Goal: Task Accomplishment & Management: Manage account settings

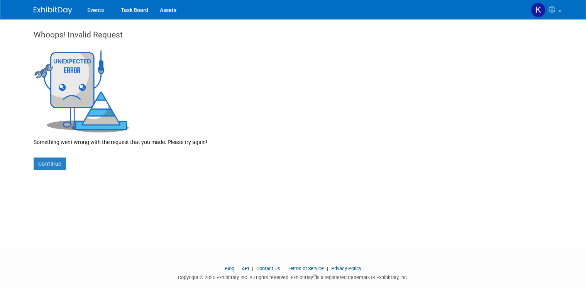
click at [62, 8] on img at bounding box center [53, 11] width 39 height 8
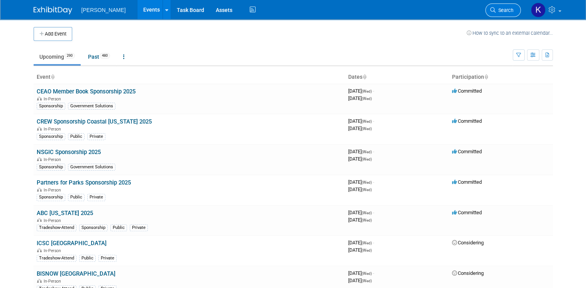
click at [504, 8] on span "Search" at bounding box center [505, 10] width 18 height 6
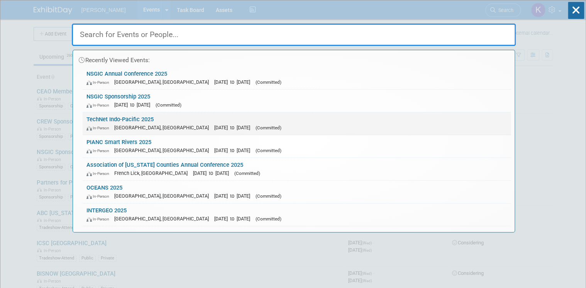
click at [128, 120] on link "TechNet Indo-Pacific 2025 In-Person Honolulu, HI Oct 28, 2025 to Oct 30, 2025 (…" at bounding box center [297, 123] width 428 height 22
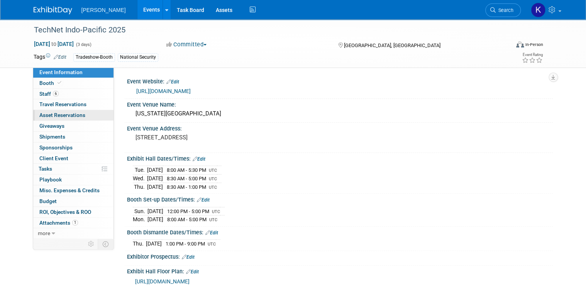
click at [70, 116] on span "Asset Reservations 0" at bounding box center [62, 115] width 46 height 6
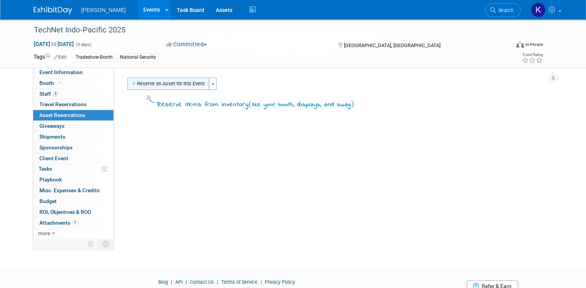
click at [167, 85] on button "Reserve an Asset for this Event" at bounding box center [168, 84] width 82 height 12
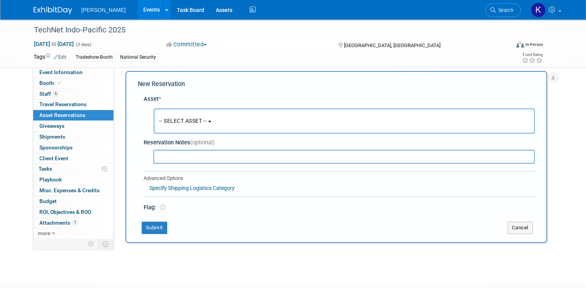
scroll to position [7, 0]
click at [210, 124] on button "-- SELECT ASSET --" at bounding box center [344, 120] width 381 height 25
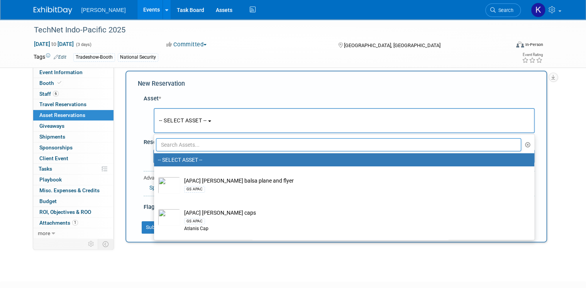
click at [211, 144] on input "text" at bounding box center [339, 144] width 366 height 13
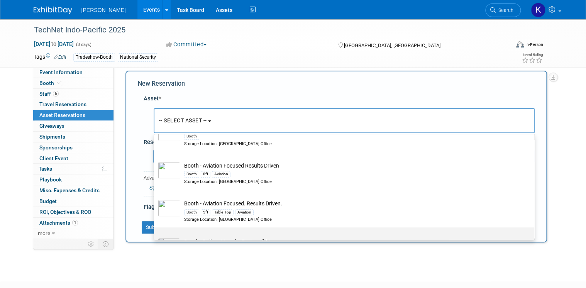
scroll to position [247, 0]
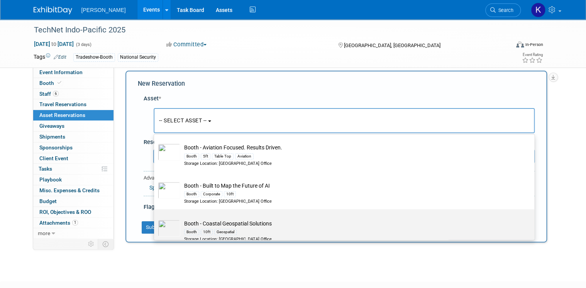
type input "booth"
click at [263, 224] on td "Booth - Coastal Geospatial Solutions Booth 10ft Geospatial Storage Location: Da…" at bounding box center [349, 231] width 339 height 23
click at [155, 219] on input "Booth - Coastal Geospatial Solutions Booth 10ft Geospatial Storage Location: Da…" at bounding box center [152, 216] width 5 height 5
select select "10728490"
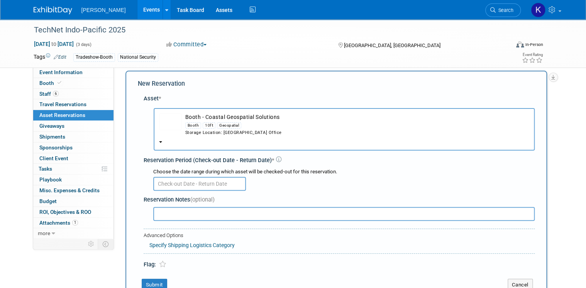
click at [165, 117] on img "button" at bounding box center [170, 121] width 22 height 17
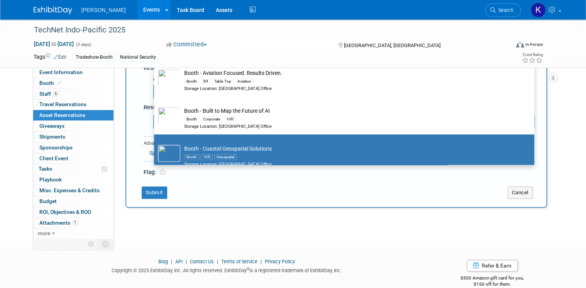
scroll to position [100, 0]
click at [163, 150] on img at bounding box center [169, 152] width 22 height 17
click at [155, 143] on input "Booth - Coastal Geospatial Solutions Booth 10ft Geospatial Storage Location: Da…" at bounding box center [152, 140] width 5 height 5
click at [163, 150] on img at bounding box center [169, 152] width 22 height 17
click at [155, 143] on input "Booth - Coastal Geospatial Solutions Booth 10ft Geospatial Storage Location: Da…" at bounding box center [152, 140] width 5 height 5
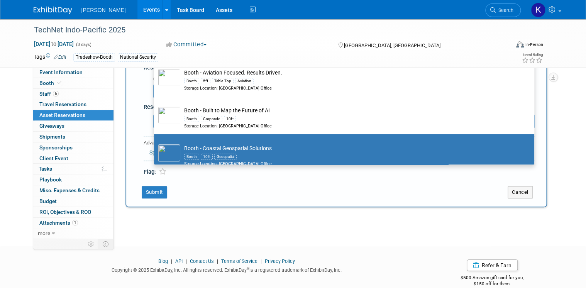
click at [162, 150] on img at bounding box center [169, 152] width 22 height 17
click at [155, 143] on input "Booth - Coastal Geospatial Solutions Booth 10ft Geospatial Storage Location: Da…" at bounding box center [152, 140] width 5 height 5
click at [162, 150] on img at bounding box center [169, 152] width 22 height 17
click at [155, 143] on input "Booth - Coastal Geospatial Solutions Booth 10ft Geospatial Storage Location: Da…" at bounding box center [152, 140] width 5 height 5
click at [162, 150] on img at bounding box center [169, 152] width 22 height 17
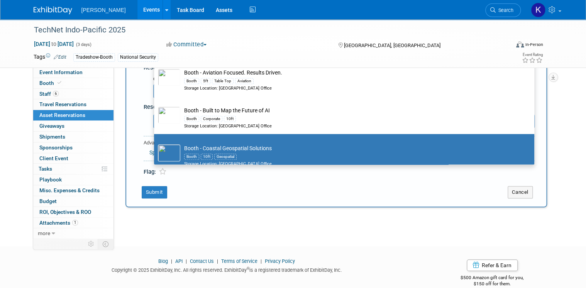
click at [155, 143] on input "Booth - Coastal Geospatial Solutions Booth 10ft Geospatial Storage Location: Da…" at bounding box center [152, 140] width 5 height 5
click at [162, 150] on img at bounding box center [169, 152] width 22 height 17
click at [155, 143] on input "Booth - Coastal Geospatial Solutions Booth 10ft Geospatial Storage Location: Da…" at bounding box center [152, 140] width 5 height 5
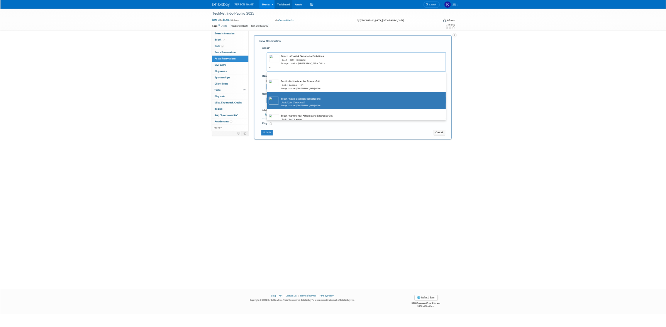
scroll to position [278, 0]
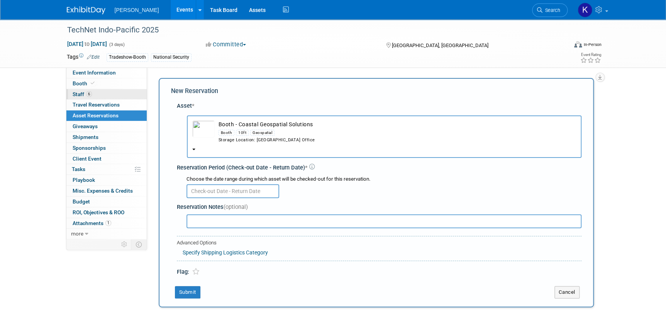
click at [89, 94] on span "6" at bounding box center [89, 94] width 6 height 6
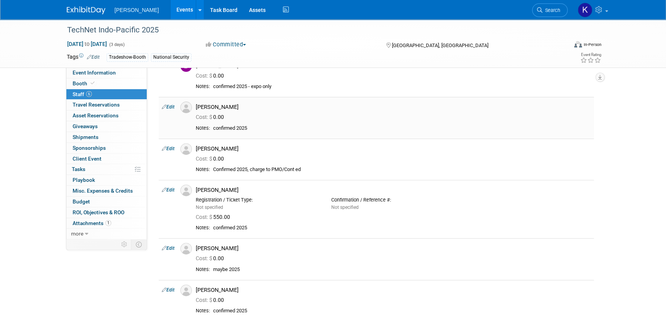
scroll to position [0, 0]
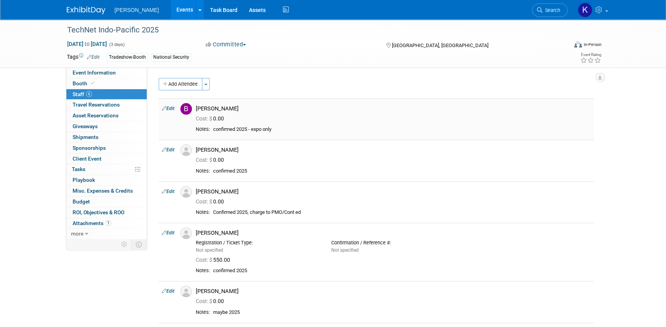
drag, startPoint x: 196, startPoint y: 108, endPoint x: 225, endPoint y: 104, distance: 29.2
click at [225, 104] on div "Buse Onen" at bounding box center [393, 107] width 407 height 9
drag, startPoint x: 225, startPoint y: 104, endPoint x: 231, endPoint y: 112, distance: 9.4
click at [231, 112] on td "Buse Onen Cost: $ 0.00" at bounding box center [393, 119] width 401 height 41
click at [236, 110] on div "Buse Onen" at bounding box center [393, 108] width 395 height 7
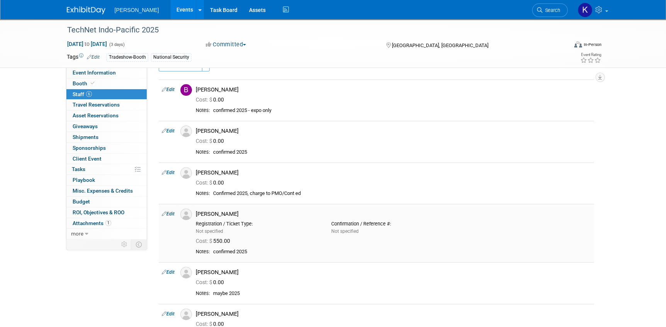
scroll to position [35, 0]
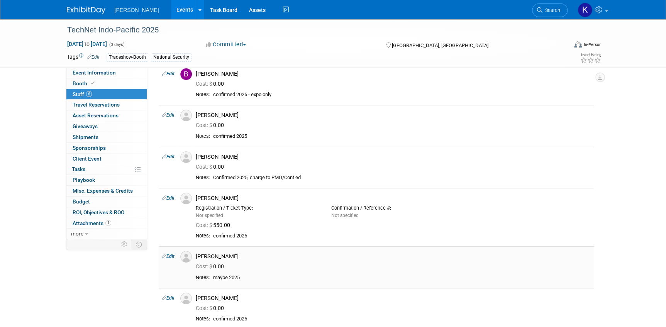
drag, startPoint x: 243, startPoint y: 279, endPoint x: 193, endPoint y: 254, distance: 56.5
click at [193, 254] on td "Shawn Moore Cost: $ 0.00" at bounding box center [393, 266] width 401 height 41
click at [183, 274] on td at bounding box center [184, 266] width 15 height 41
click at [242, 273] on td "Shawn Moore Cost: $ 0.00" at bounding box center [393, 266] width 401 height 41
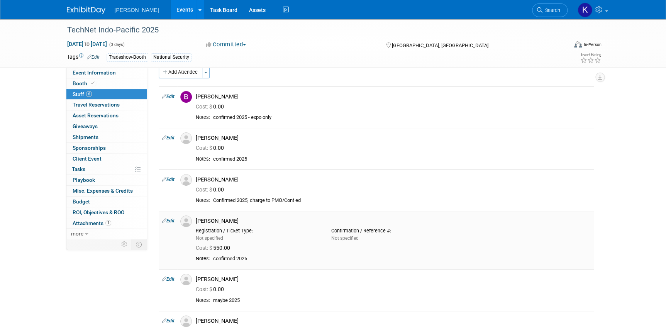
scroll to position [0, 0]
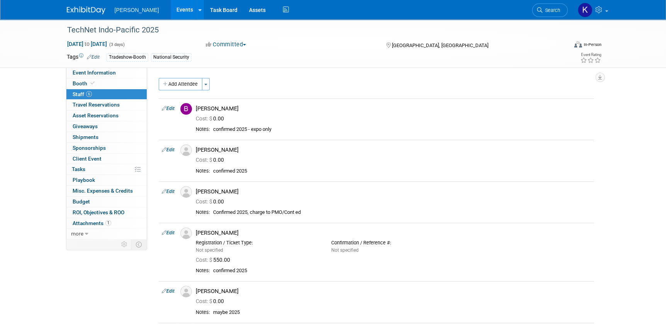
click at [25, 136] on div "TechNet Indo-Pacific 2025 Oct 28, 2025 to Oct 30, 2025 (3 days) Oct 28, 2025 to…" at bounding box center [333, 203] width 666 height 368
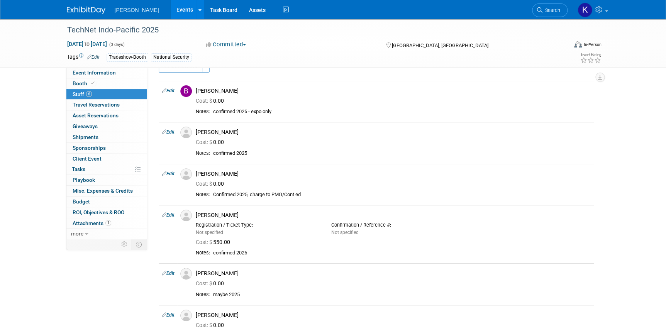
scroll to position [35, 0]
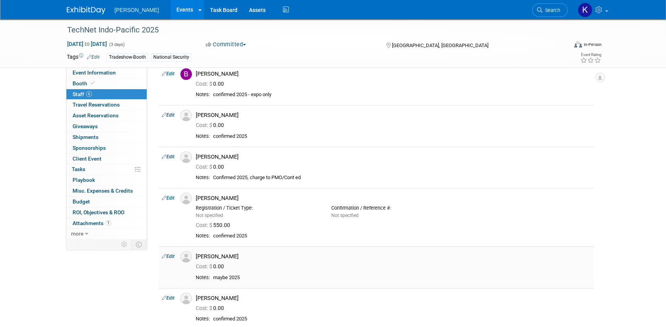
click at [187, 258] on img at bounding box center [186, 257] width 12 height 12
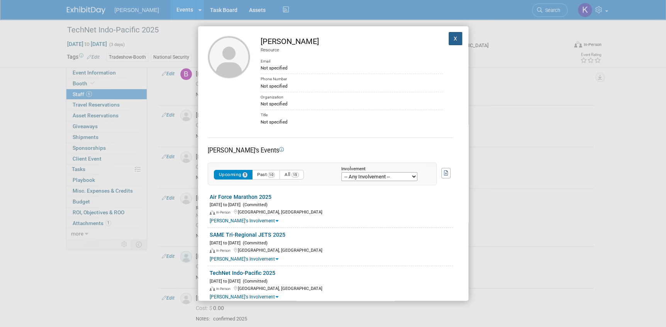
click at [449, 40] on button "X" at bounding box center [456, 38] width 14 height 13
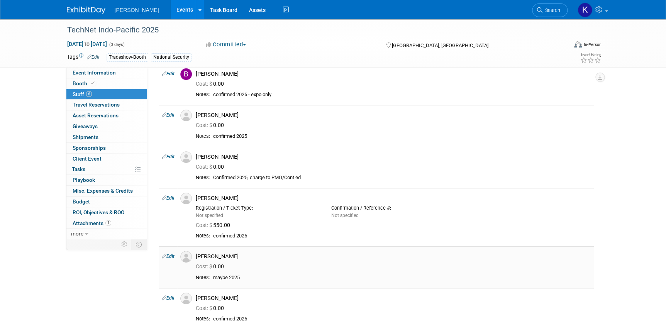
click at [168, 256] on link "Edit" at bounding box center [168, 256] width 13 height 5
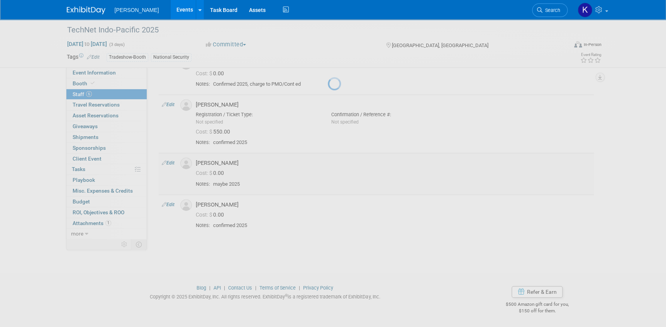
select select "f3fcef65-40d5-4404-844b-2751b273a07f"
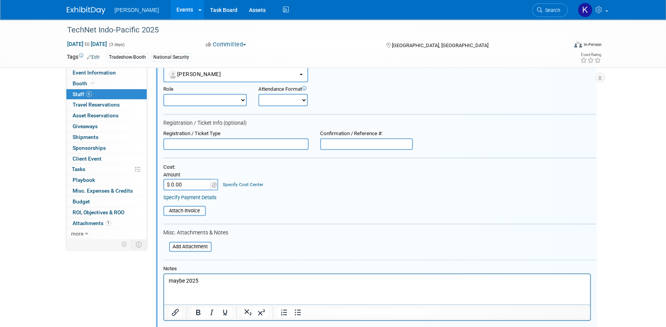
scroll to position [299, 0]
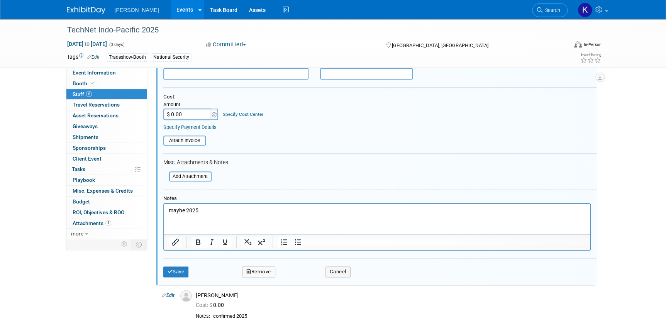
click at [260, 267] on button "Remove" at bounding box center [258, 272] width 33 height 11
click at [300, 276] on link "Yes" at bounding box center [301, 277] width 22 height 12
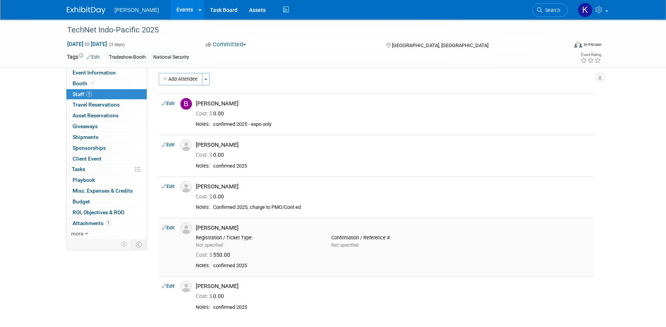
scroll to position [0, 0]
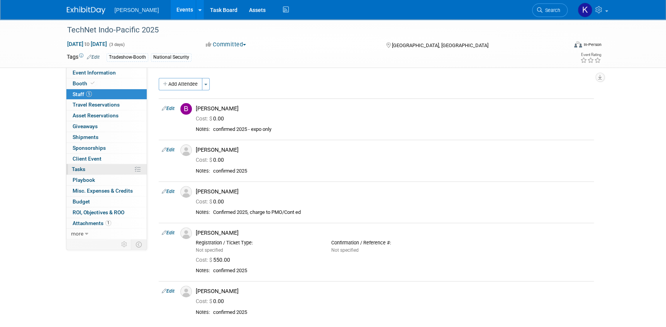
click at [84, 170] on span "Tasks 0%" at bounding box center [79, 169] width 14 height 6
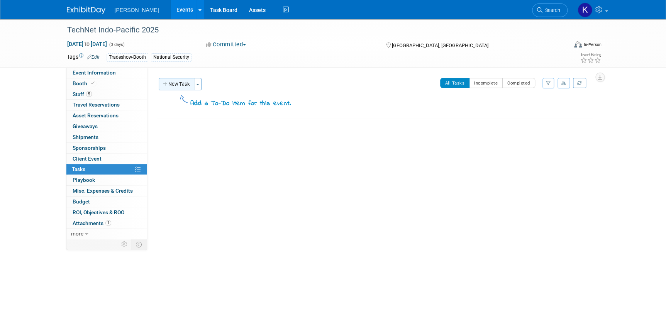
click at [175, 84] on button "New Task" at bounding box center [177, 84] width 36 height 12
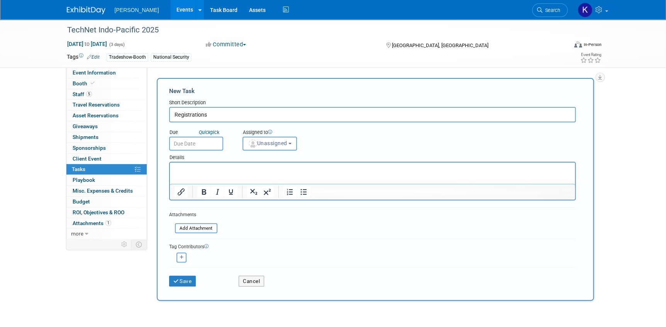
type input "Registrations"
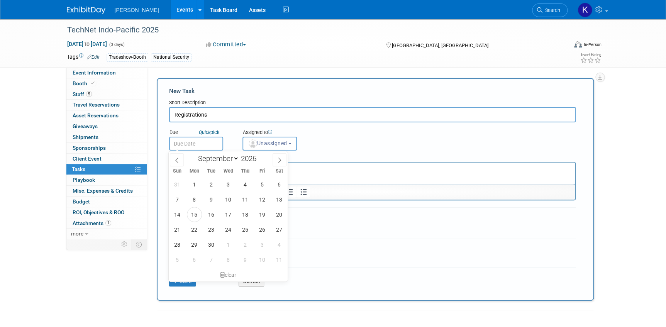
click at [180, 142] on input "text" at bounding box center [196, 144] width 54 height 14
click at [259, 215] on span "19" at bounding box center [262, 214] width 15 height 15
type input "Sep 19, 2025"
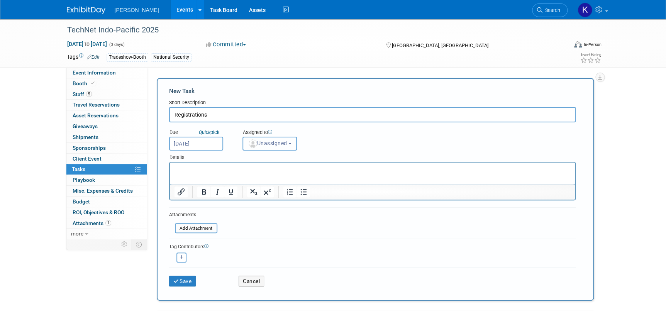
click at [295, 143] on button "Unassigned" at bounding box center [270, 144] width 55 height 14
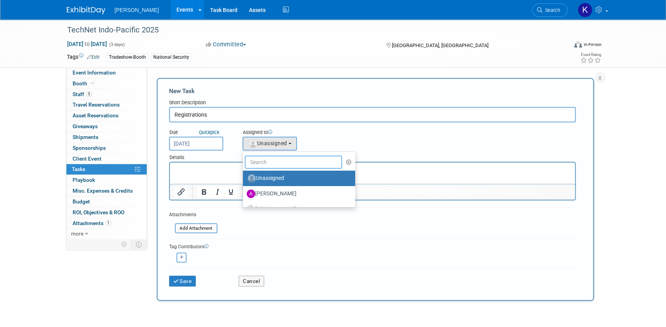
click at [286, 159] on input "text" at bounding box center [294, 162] width 98 height 13
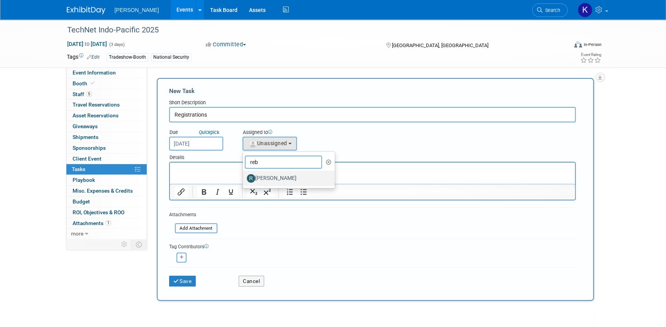
type input "reb"
click at [262, 178] on label "Rebecca Deis" at bounding box center [287, 178] width 81 height 12
click at [244, 178] on input "Rebecca Deis" at bounding box center [241, 177] width 5 height 5
select select "844a177d-a181-44ff-a72a-5731d68e4351"
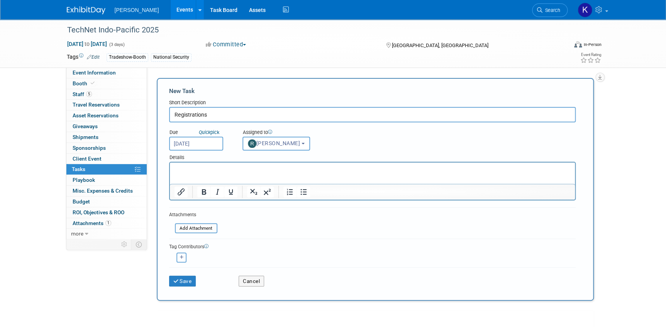
click at [224, 170] on p "Rich Text Area. Press ALT-0 for help." at bounding box center [372, 170] width 396 height 8
click at [182, 280] on button "Save" at bounding box center [182, 281] width 27 height 11
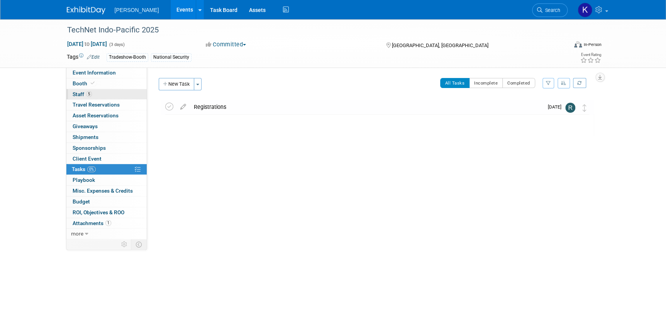
click at [81, 96] on span "Staff 5" at bounding box center [82, 94] width 19 height 6
